Goal: Information Seeking & Learning: Learn about a topic

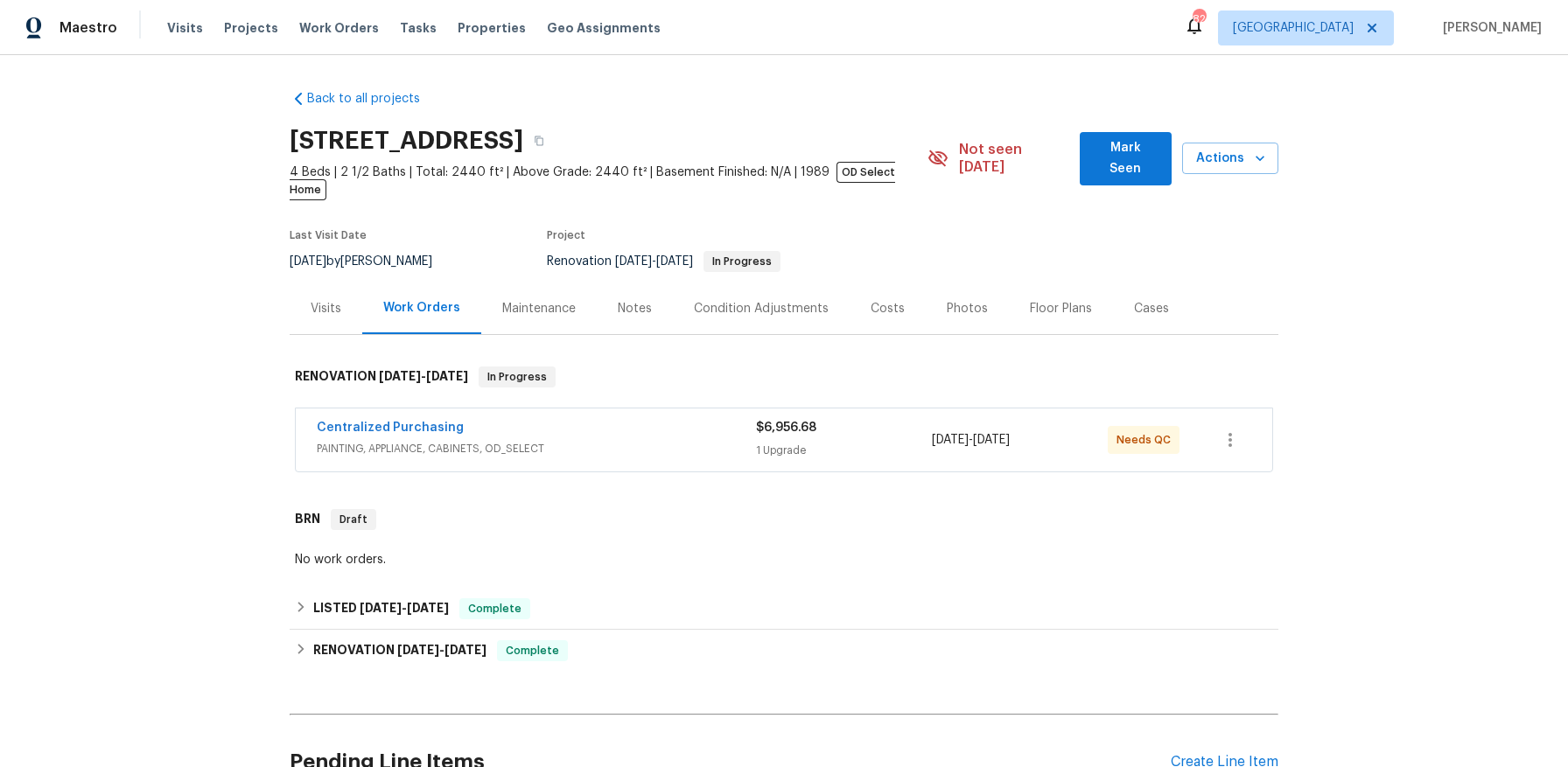
click at [957, 300] on div "Photos" at bounding box center [967, 309] width 41 height 18
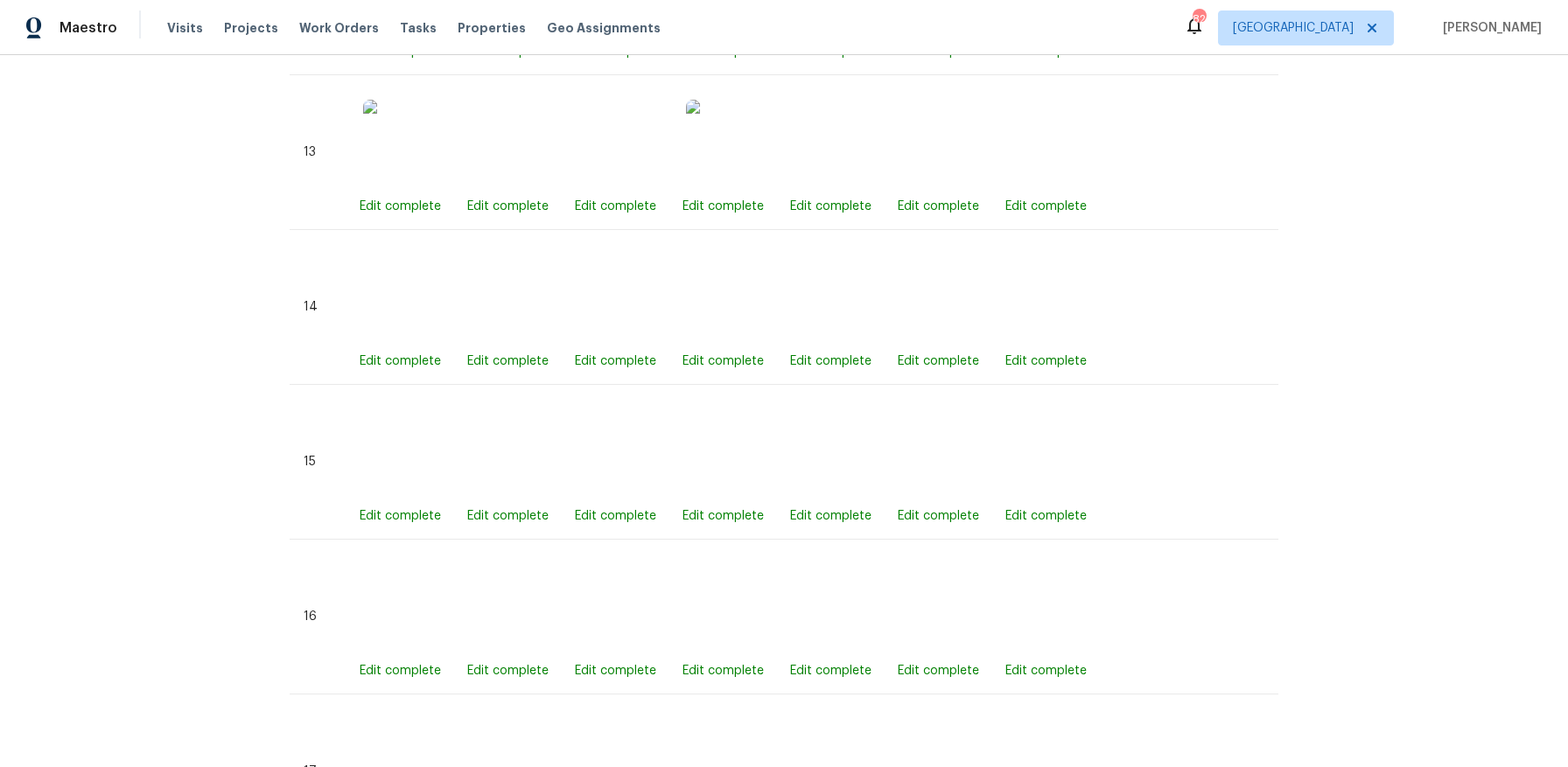
scroll to position [3093, 0]
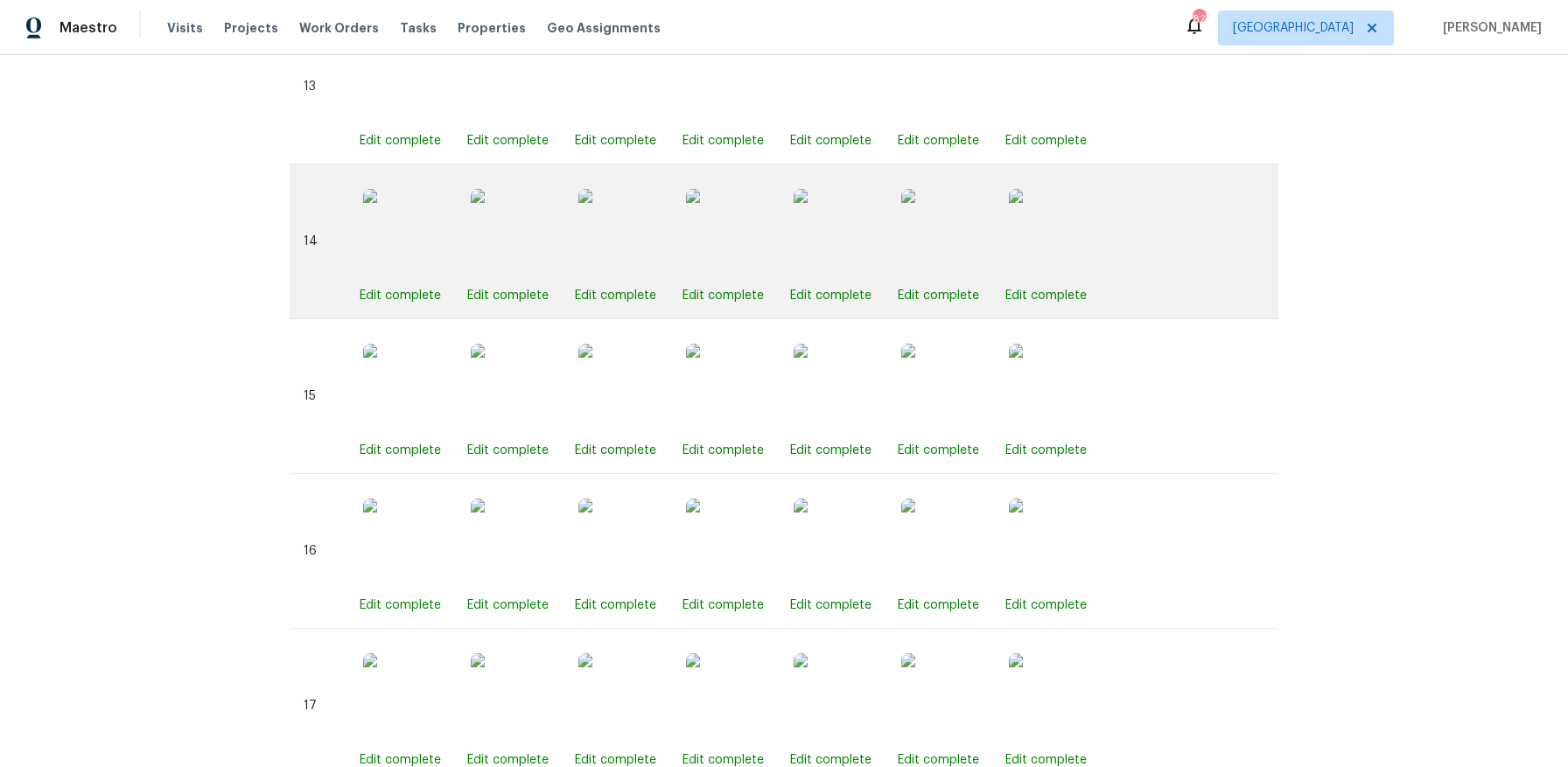
click at [734, 199] on img at bounding box center [729, 232] width 87 height 87
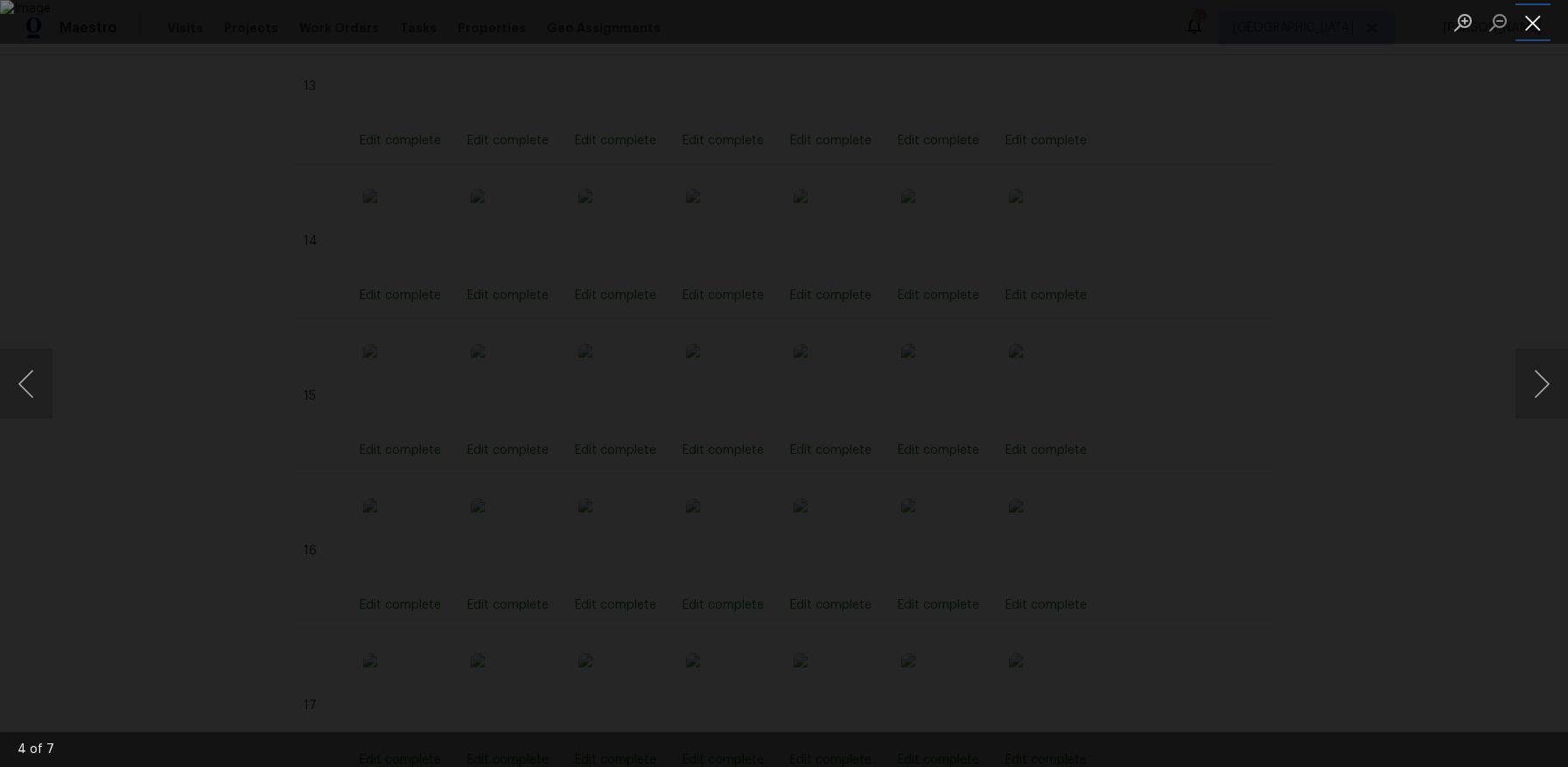
click at [1542, 23] on button "Close lightbox" at bounding box center [1533, 22] width 35 height 30
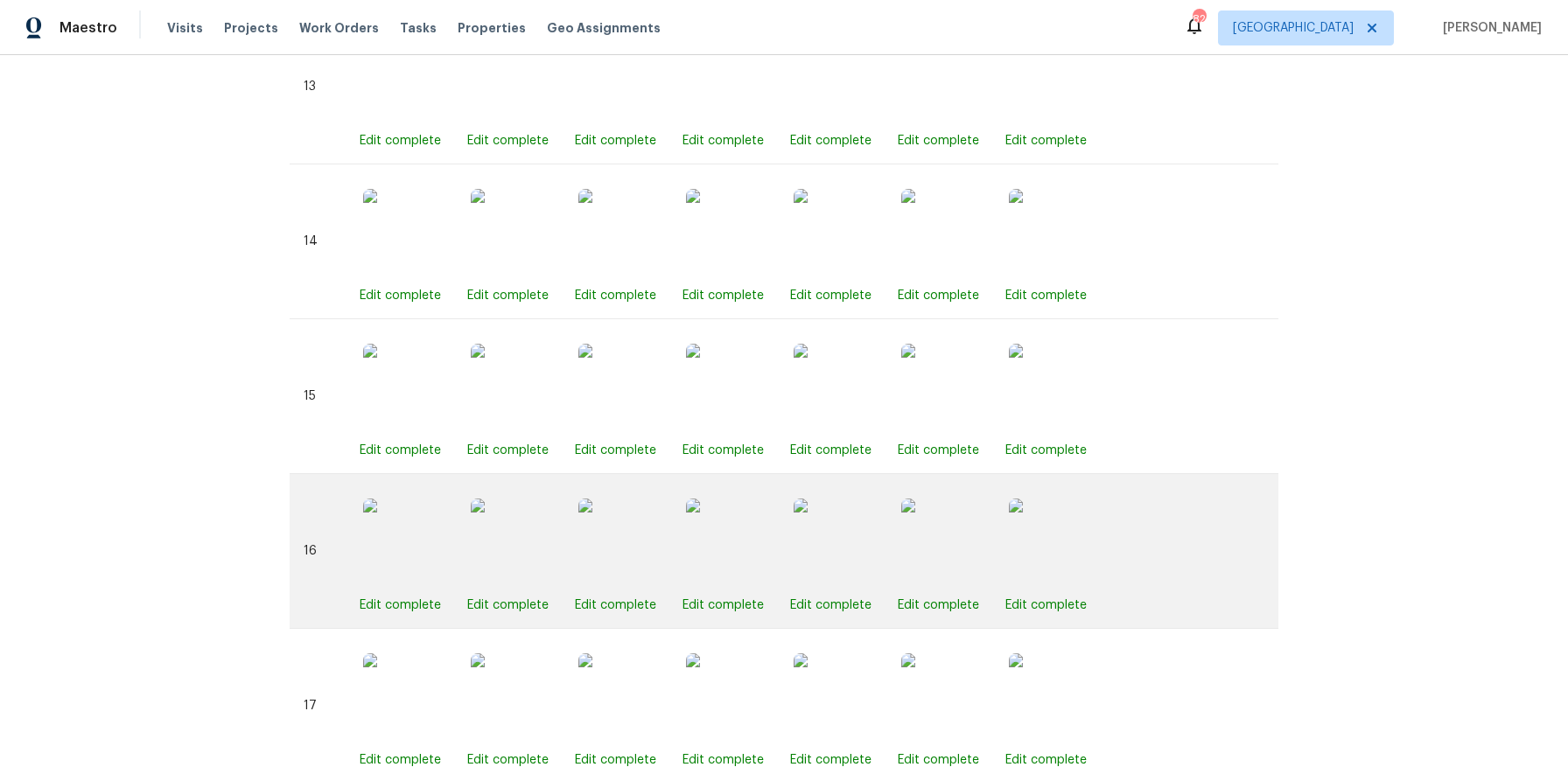
click at [719, 525] on img at bounding box center [729, 542] width 87 height 87
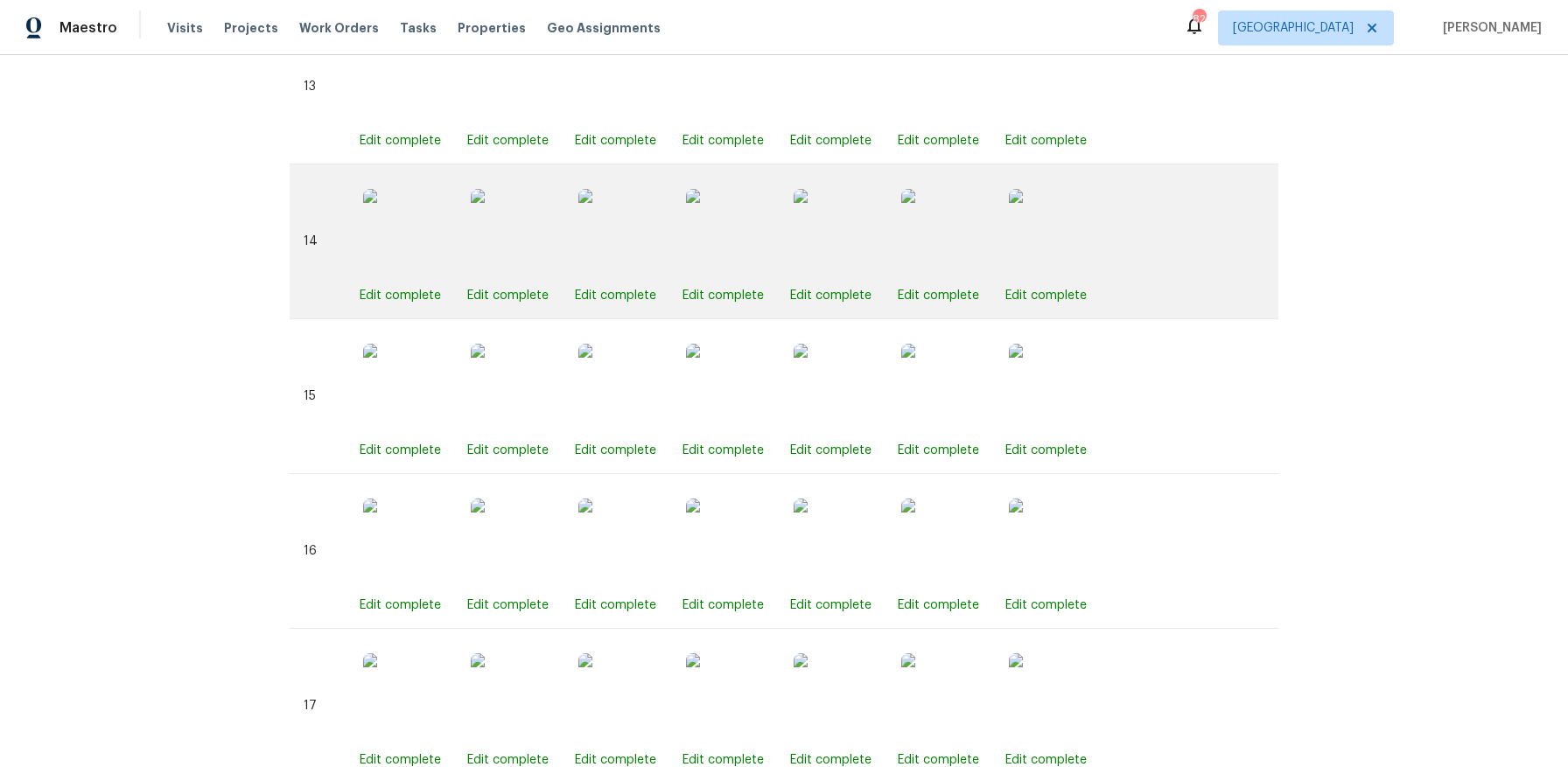
click at [720, 232] on img at bounding box center [729, 232] width 87 height 87
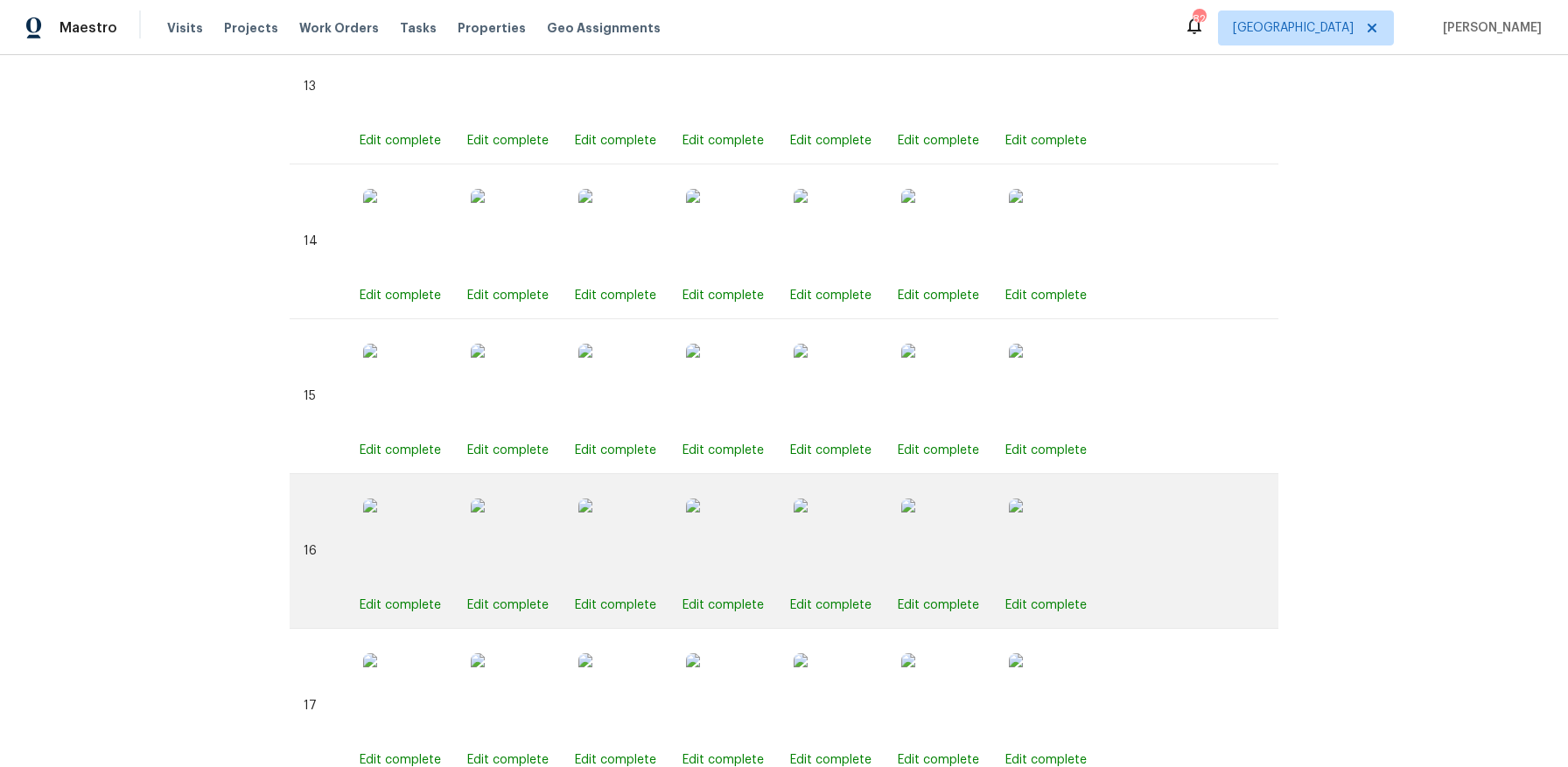
click at [729, 519] on img at bounding box center [729, 542] width 87 height 87
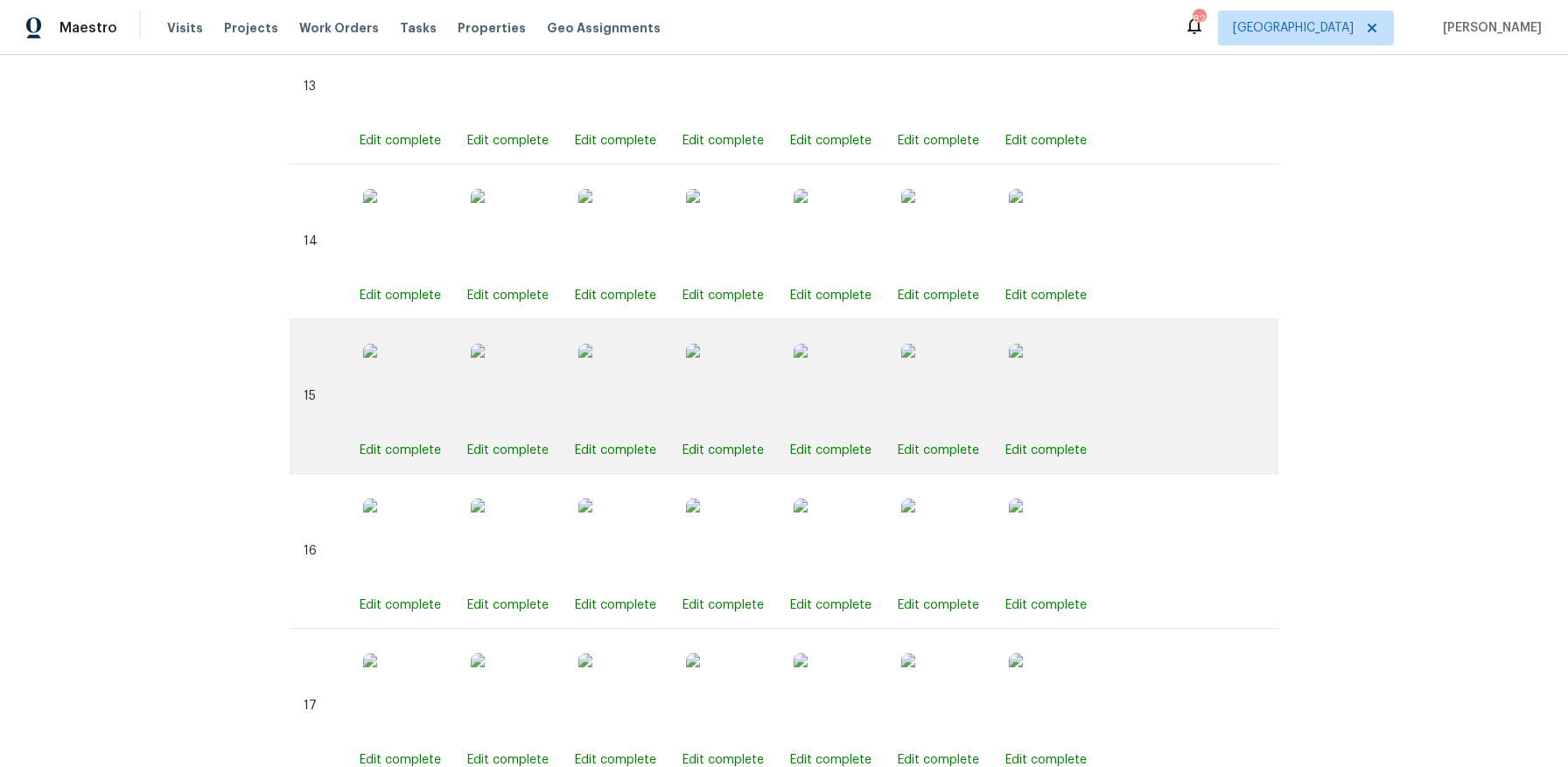
click at [742, 385] on img at bounding box center [729, 387] width 87 height 87
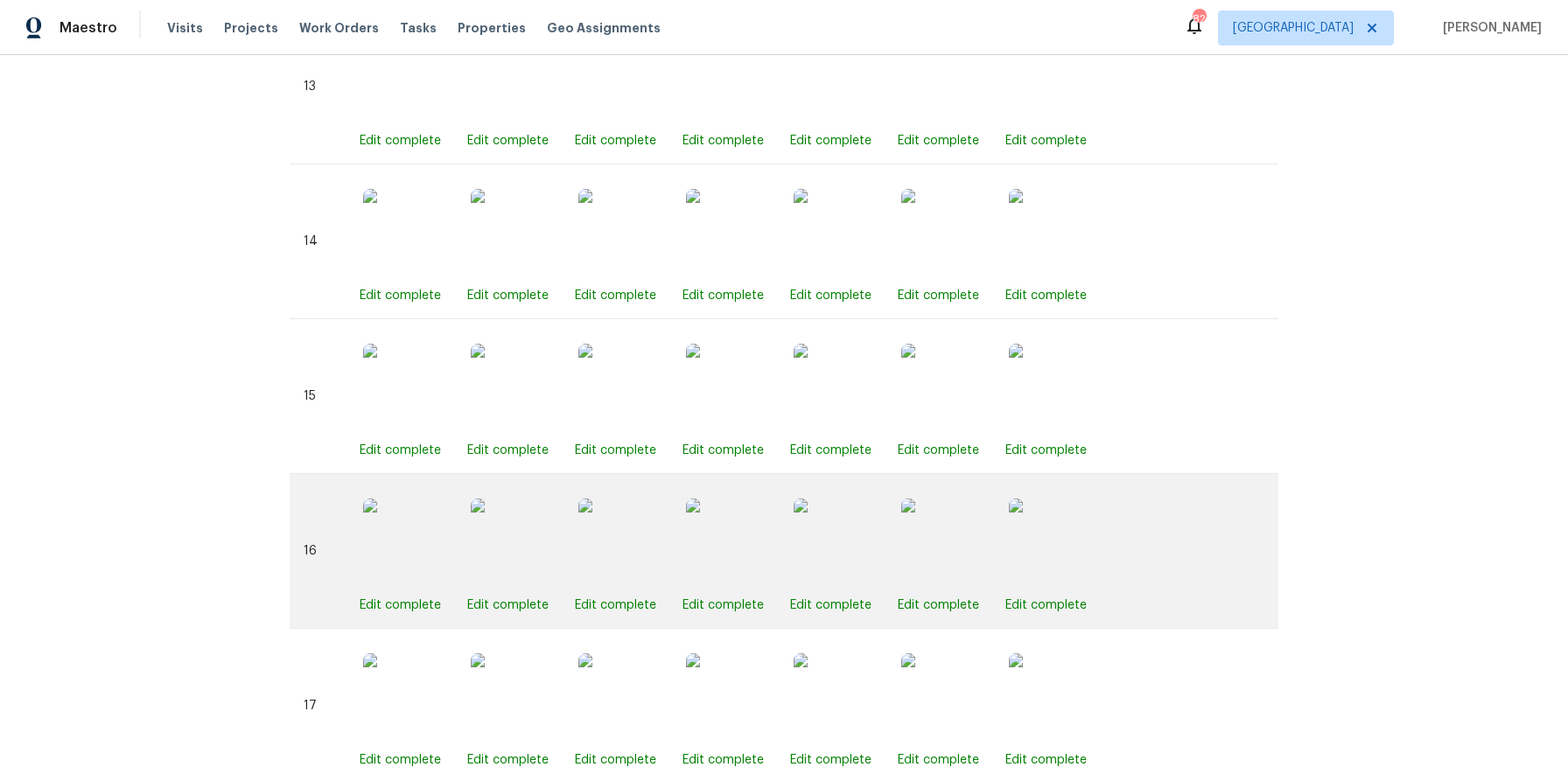
click at [738, 520] on img at bounding box center [729, 542] width 87 height 87
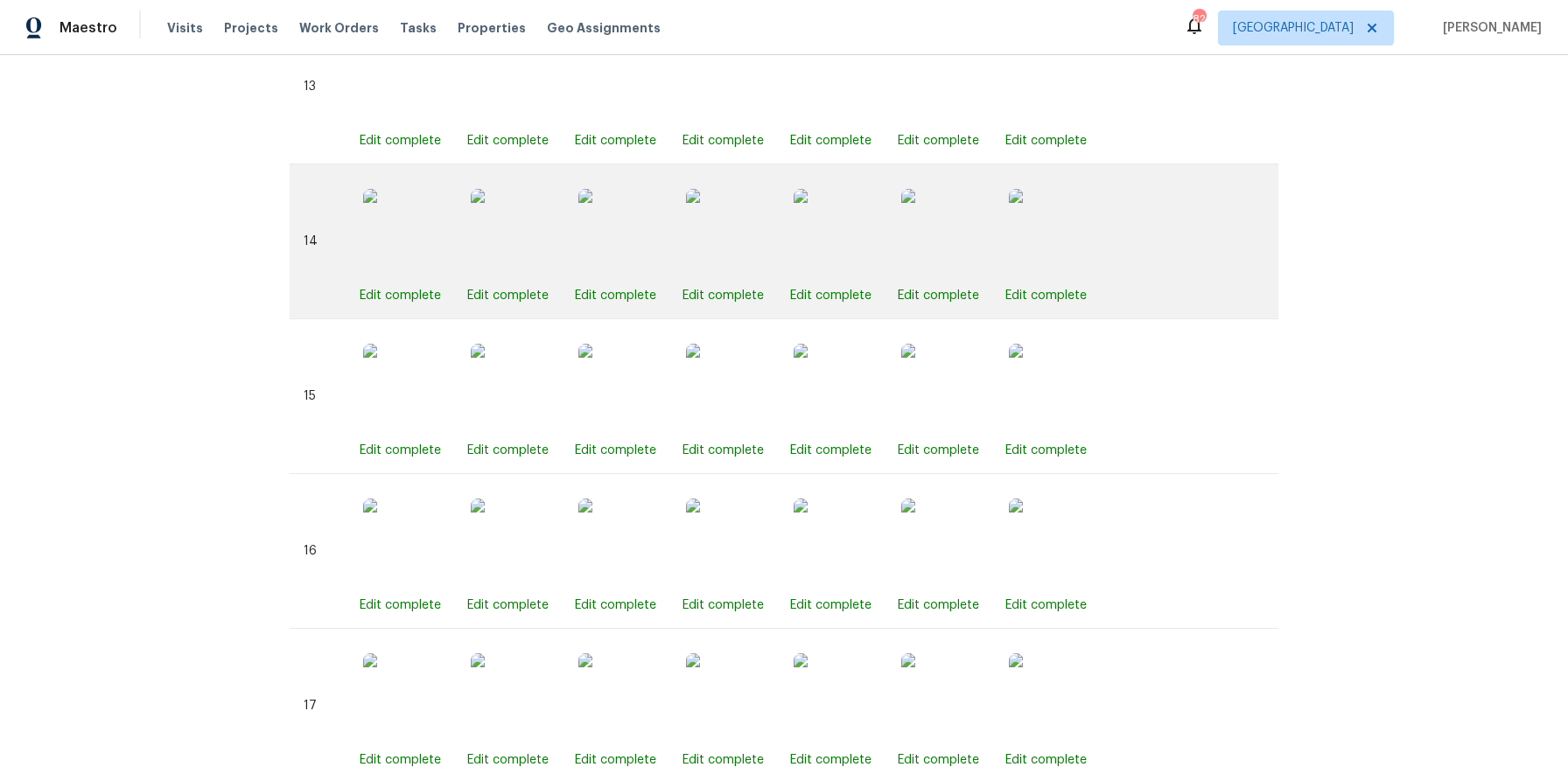
click at [730, 217] on img at bounding box center [729, 232] width 87 height 87
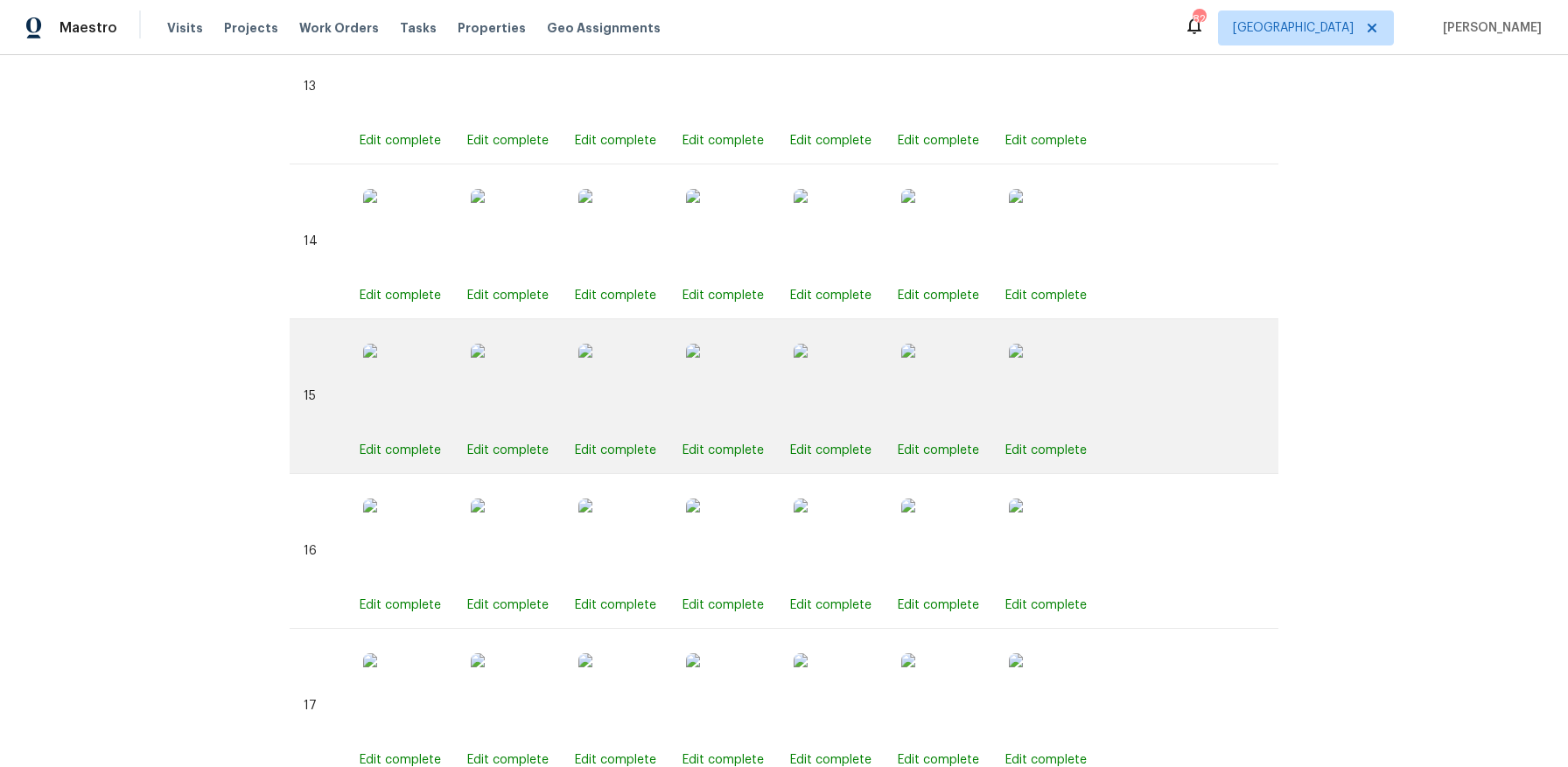
click at [730, 384] on img at bounding box center [729, 387] width 87 height 87
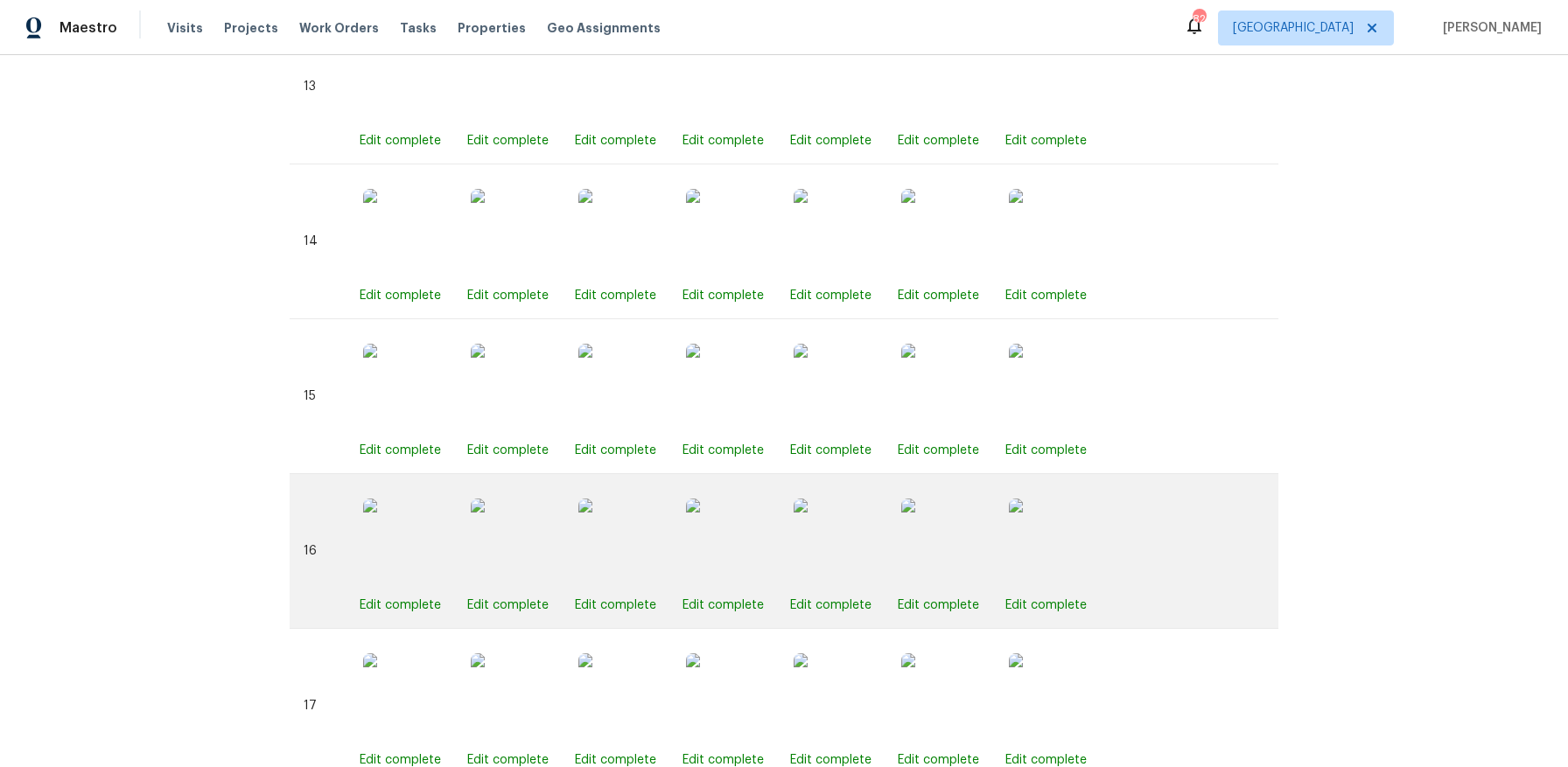
click at [750, 518] on img at bounding box center [729, 542] width 87 height 87
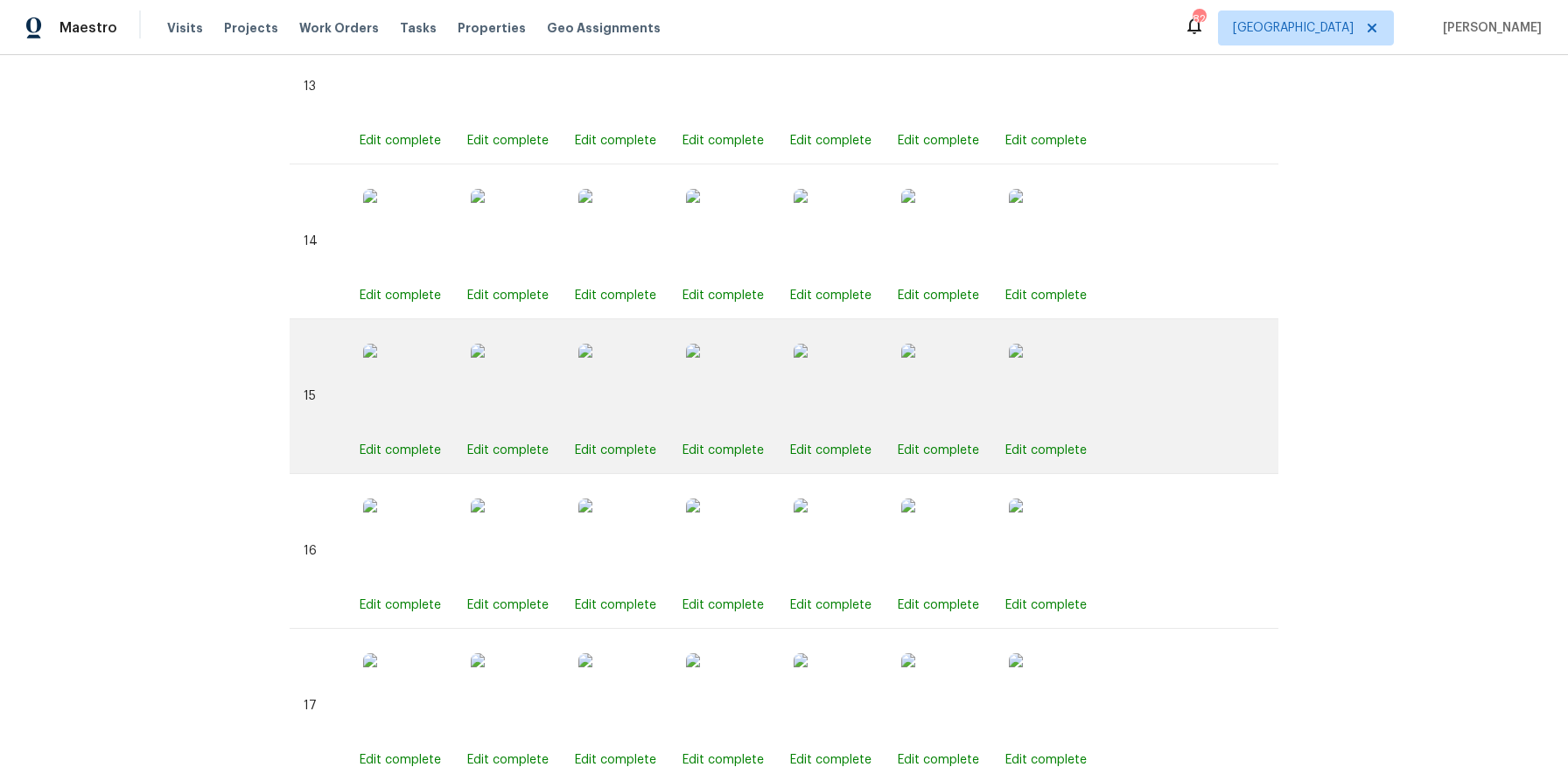
click at [741, 416] on div "Edit complete" at bounding box center [730, 396] width 94 height 126
click at [734, 373] on img at bounding box center [729, 387] width 87 height 87
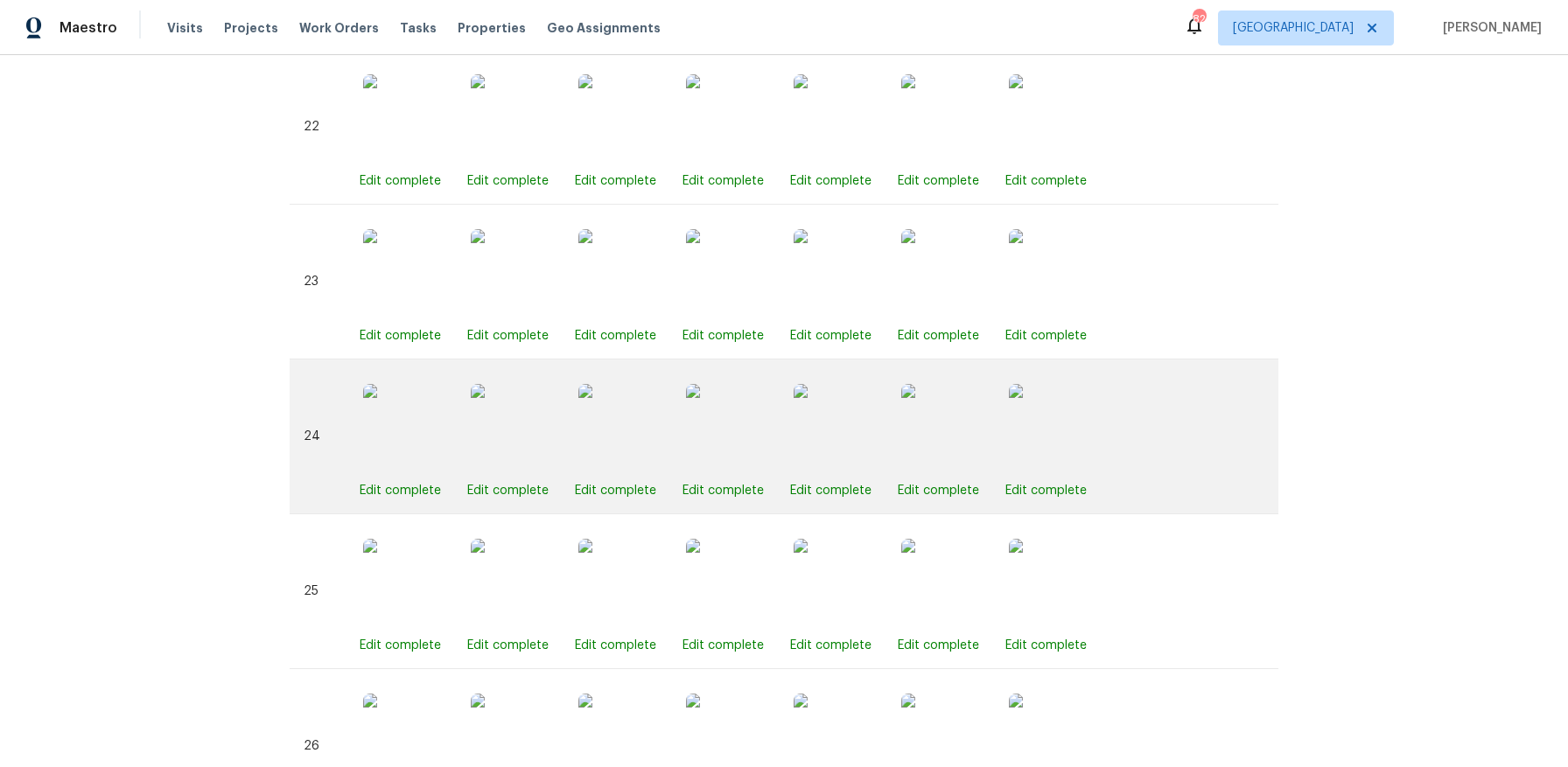
scroll to position [4446, 0]
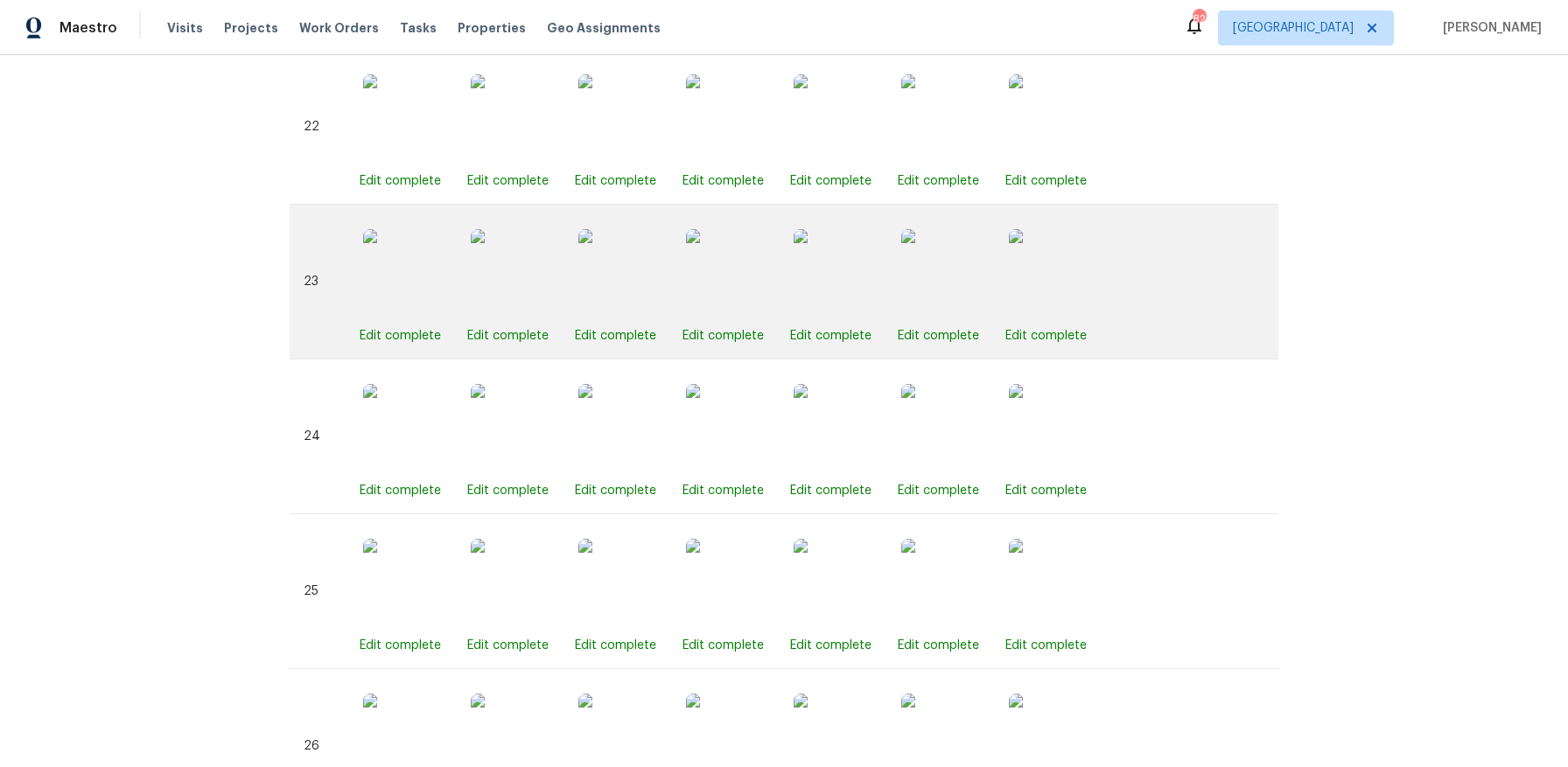
click at [734, 270] on img at bounding box center [729, 273] width 87 height 87
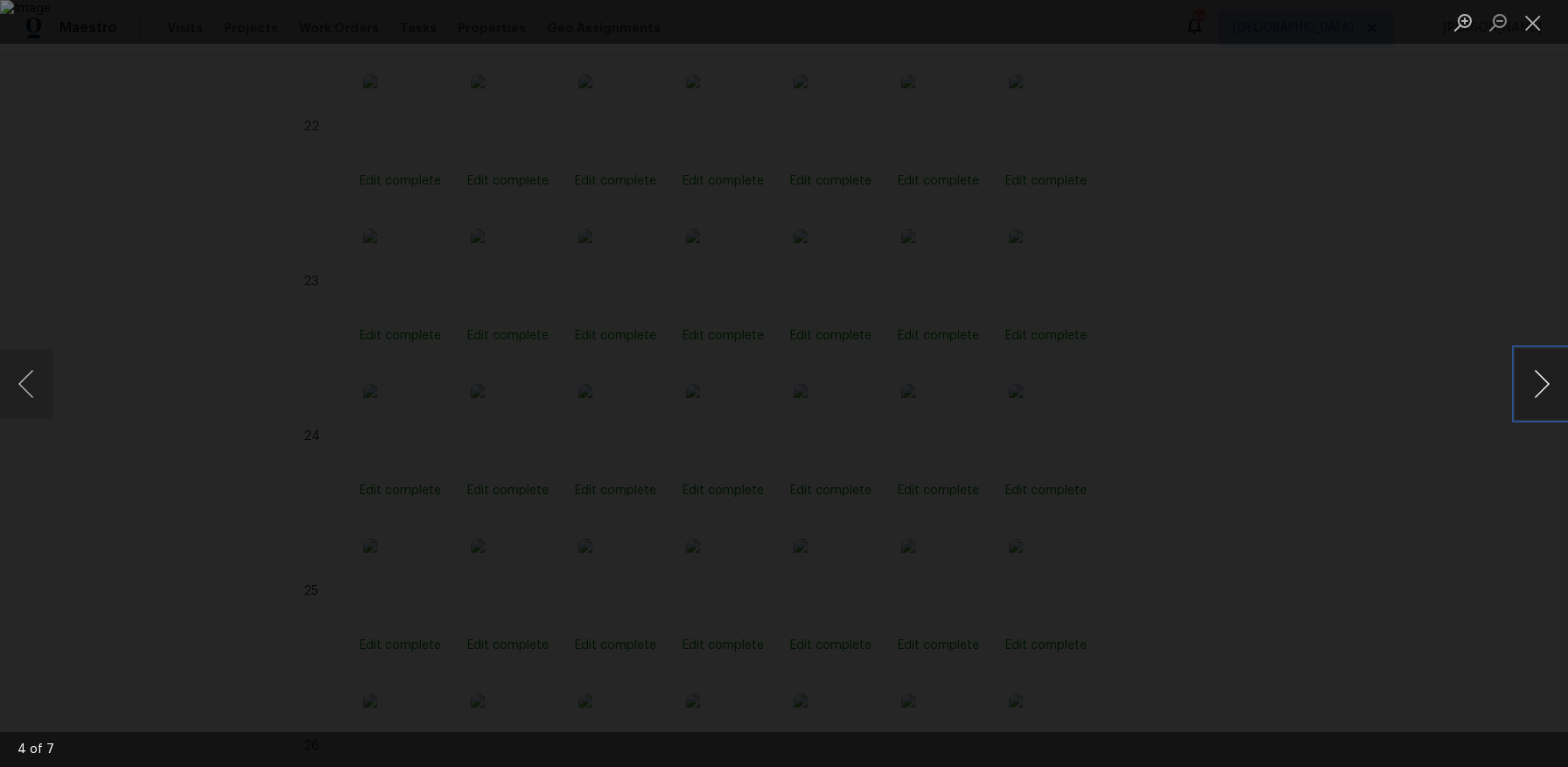
click at [1543, 378] on button "Next image" at bounding box center [1542, 384] width 53 height 70
click at [1533, 20] on button "Close lightbox" at bounding box center [1533, 22] width 35 height 30
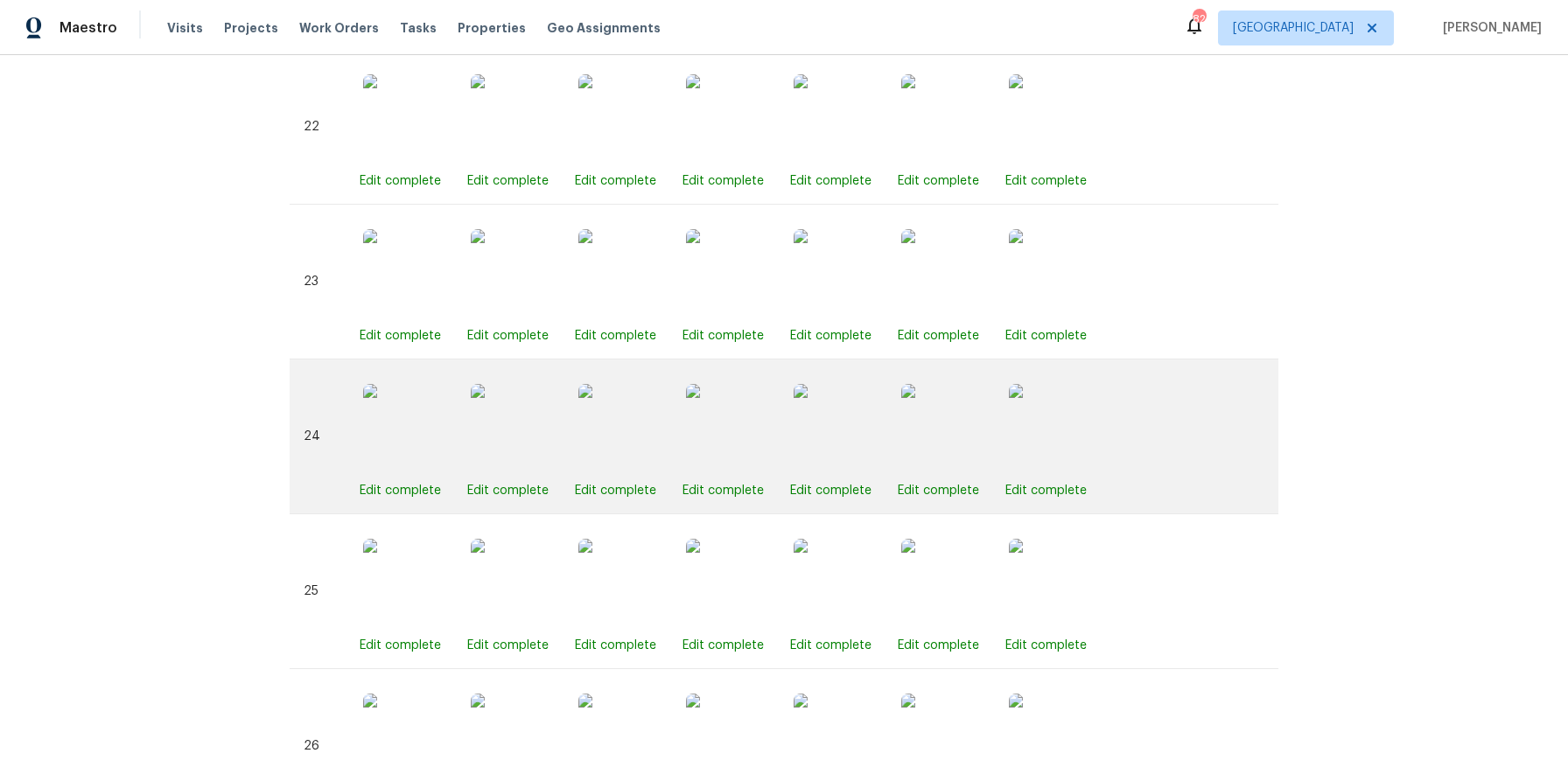
click at [731, 426] on img at bounding box center [729, 428] width 87 height 87
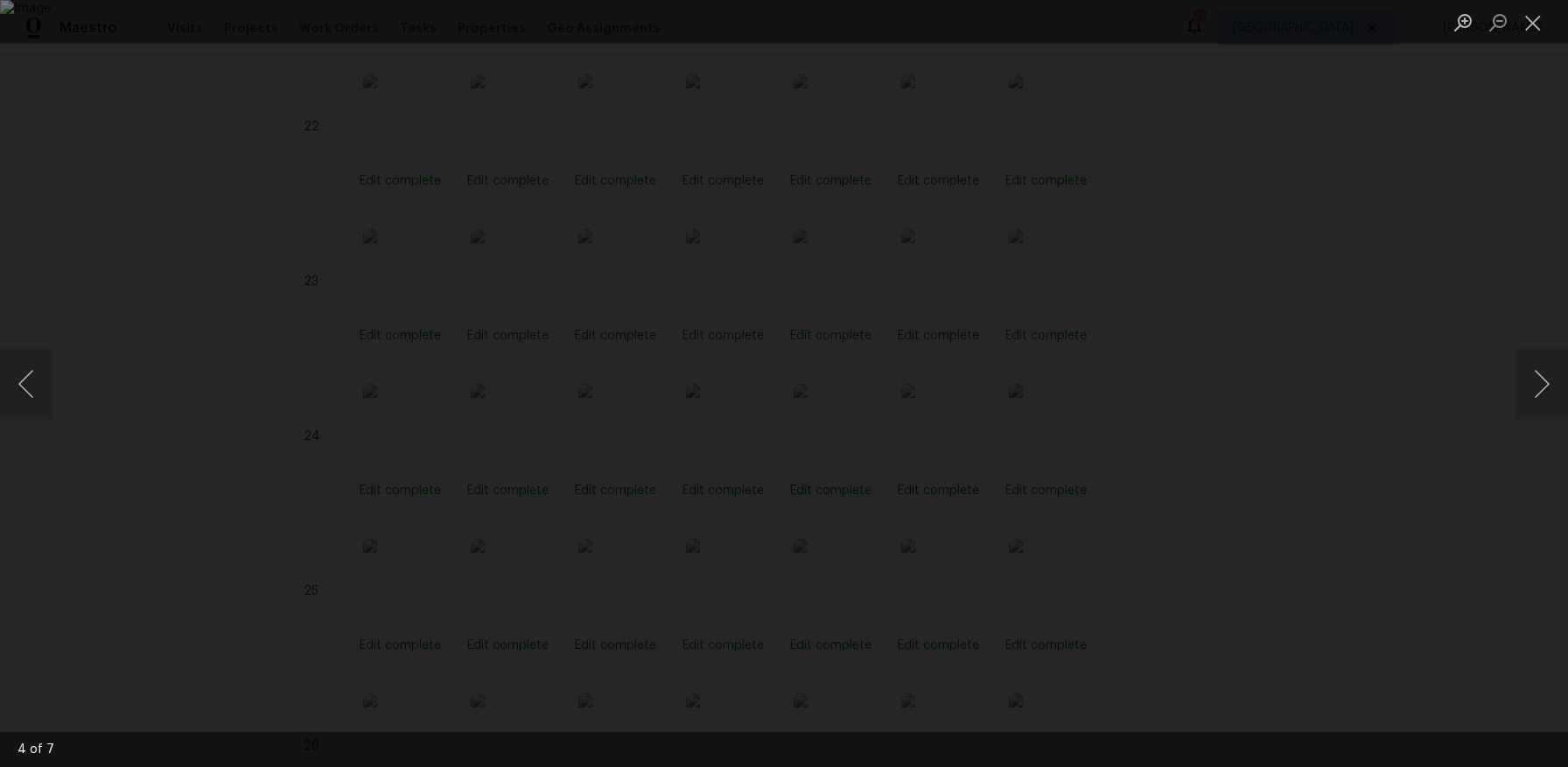
click at [1395, 172] on div "Lightbox" at bounding box center [784, 384] width 1568 height 767
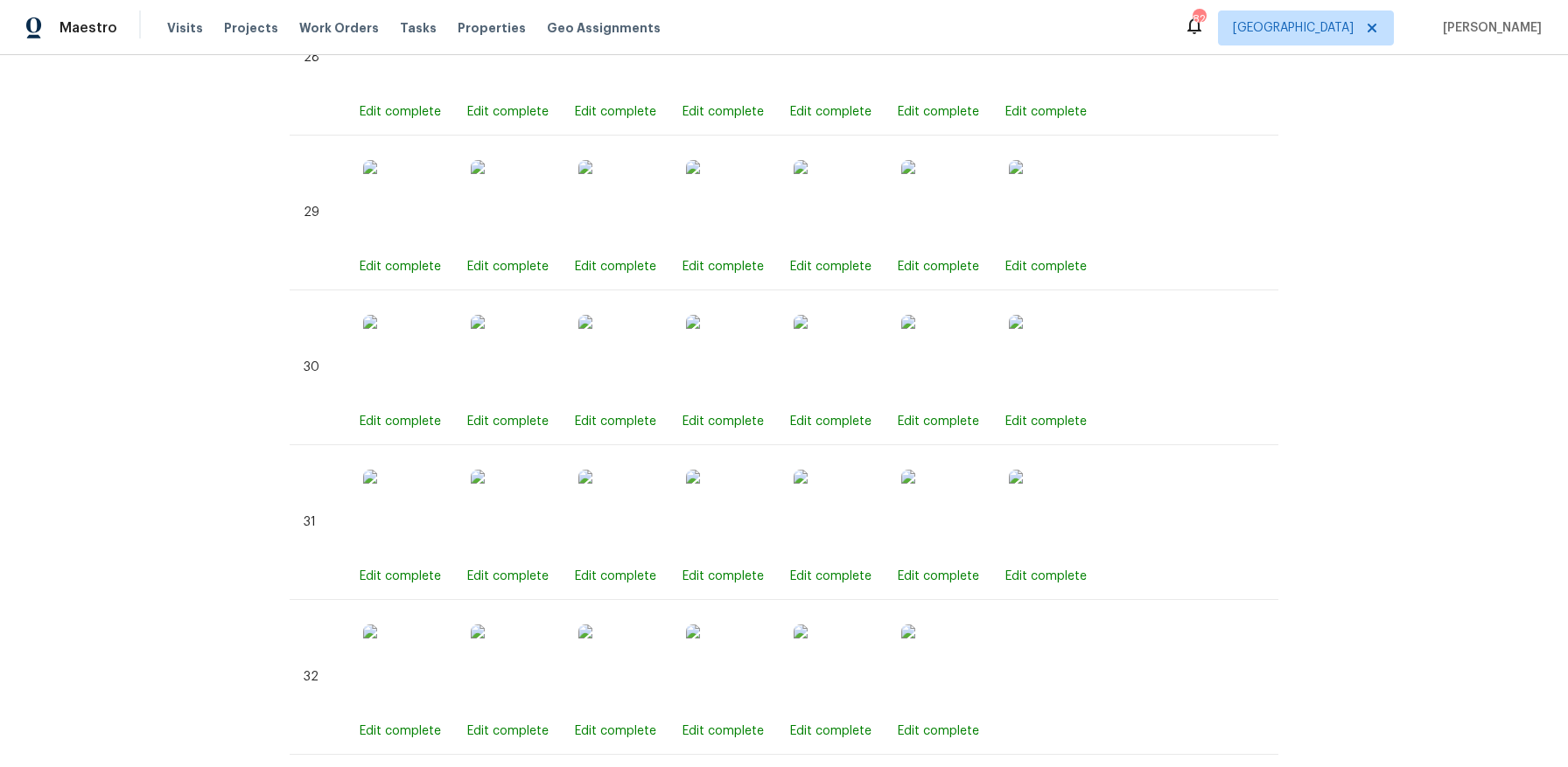
scroll to position [5755, 0]
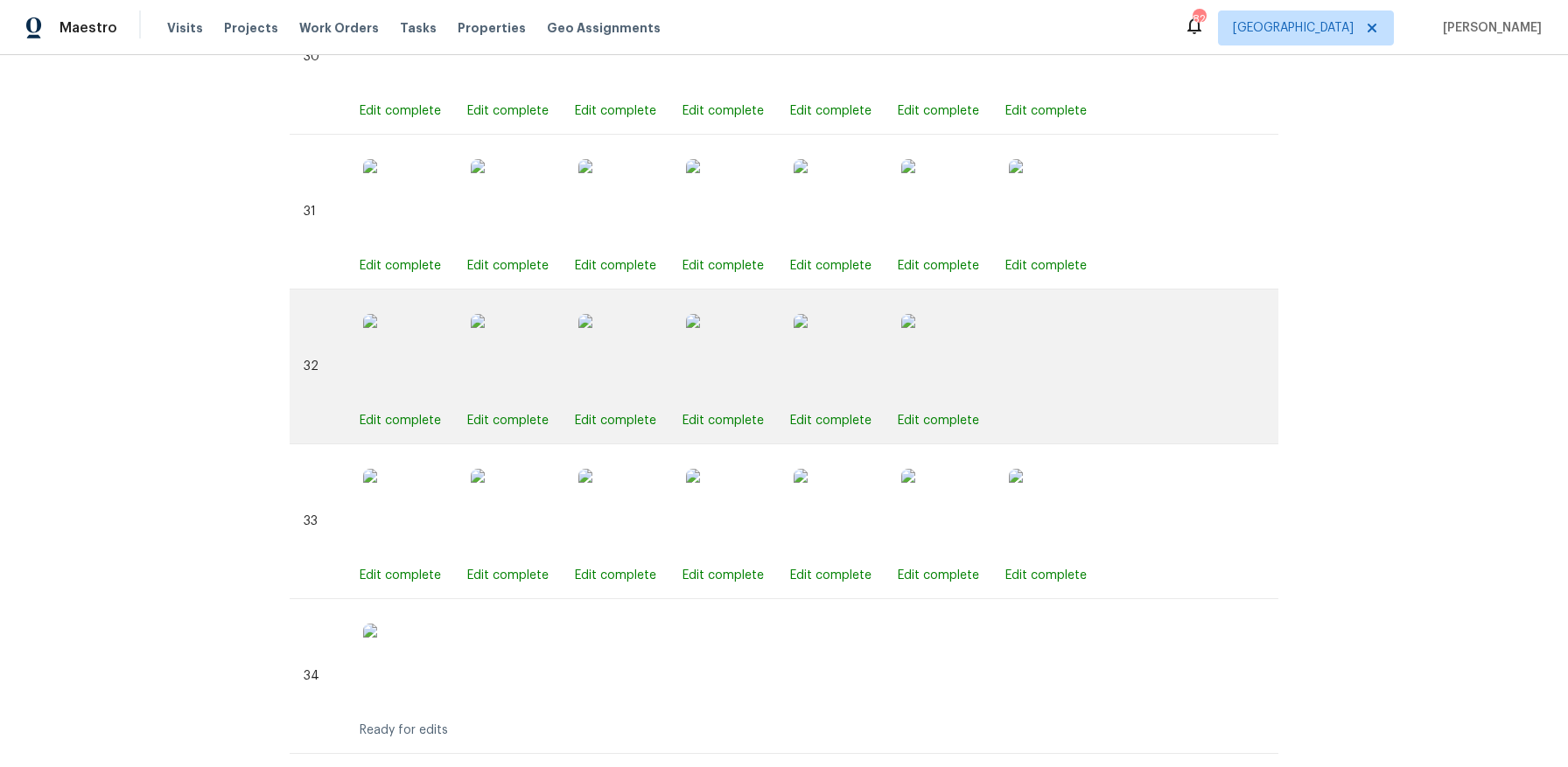
click at [732, 346] on img at bounding box center [729, 357] width 87 height 87
